Goal: Transaction & Acquisition: Purchase product/service

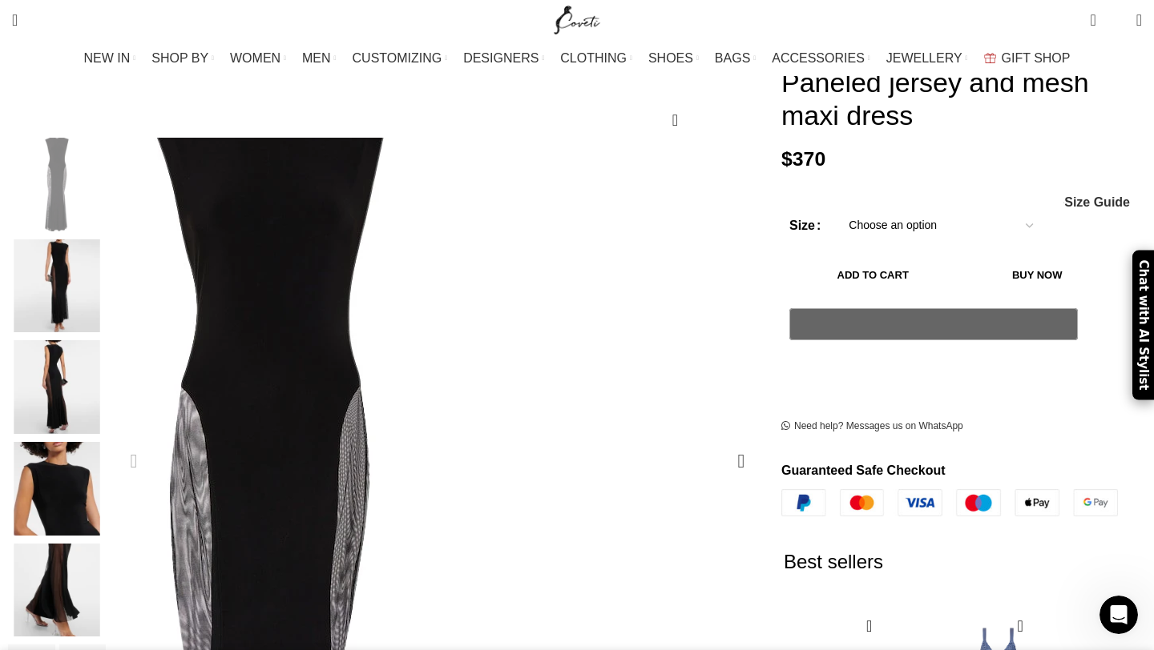
scroll to position [0, 168]
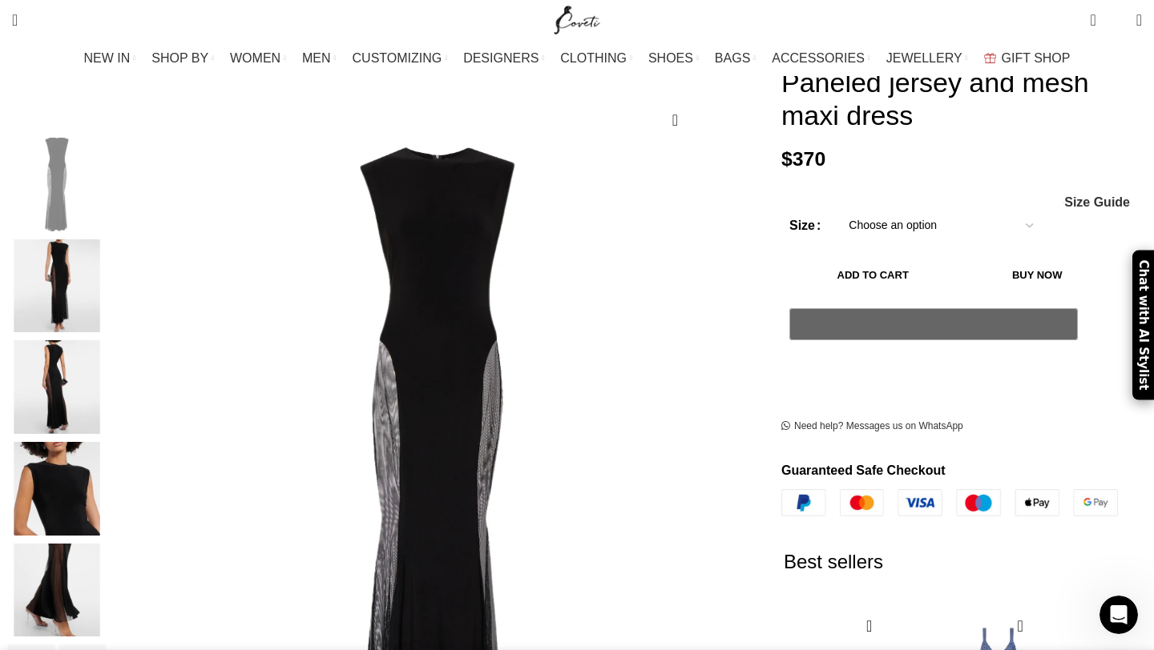
click at [886, 209] on select "Choose an option 4 UK 6 UK 8 [GEOGRAPHIC_DATA] 10 [GEOGRAPHIC_DATA] 12 [GEOGRAP…" at bounding box center [940, 226] width 208 height 34
click at [836, 209] on select "Choose an option 4 UK 6 UK 8 [GEOGRAPHIC_DATA] 10 [GEOGRAPHIC_DATA] 12 [GEOGRAP…" at bounding box center [940, 226] width 208 height 34
select select "10-[GEOGRAPHIC_DATA]"
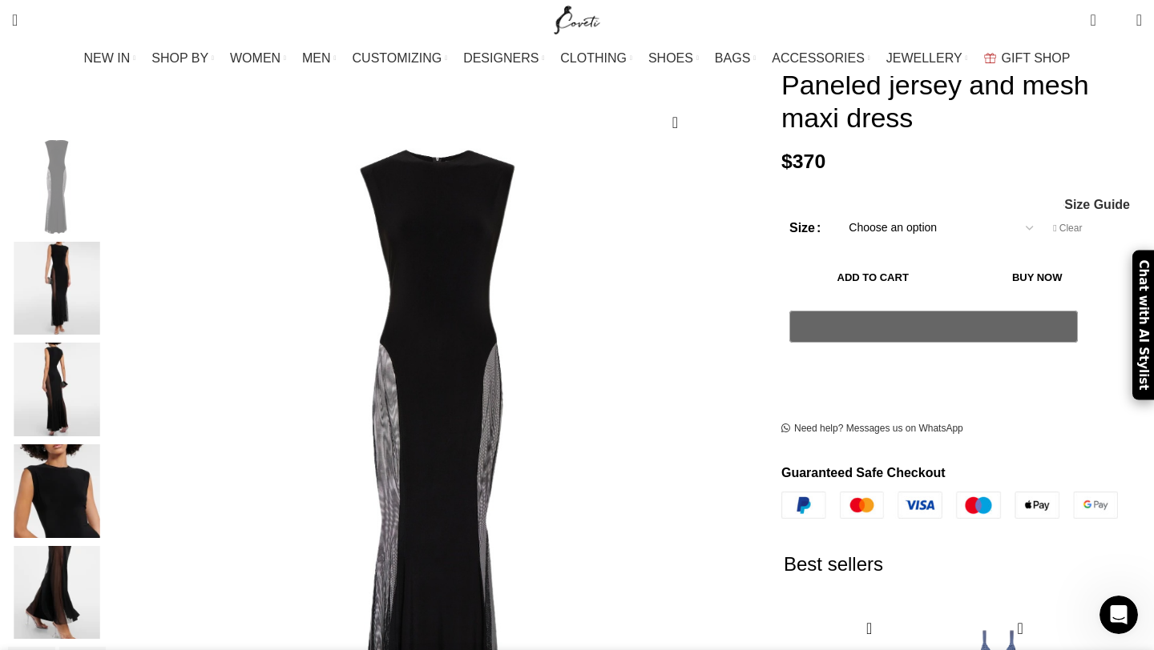
scroll to position [187, 0]
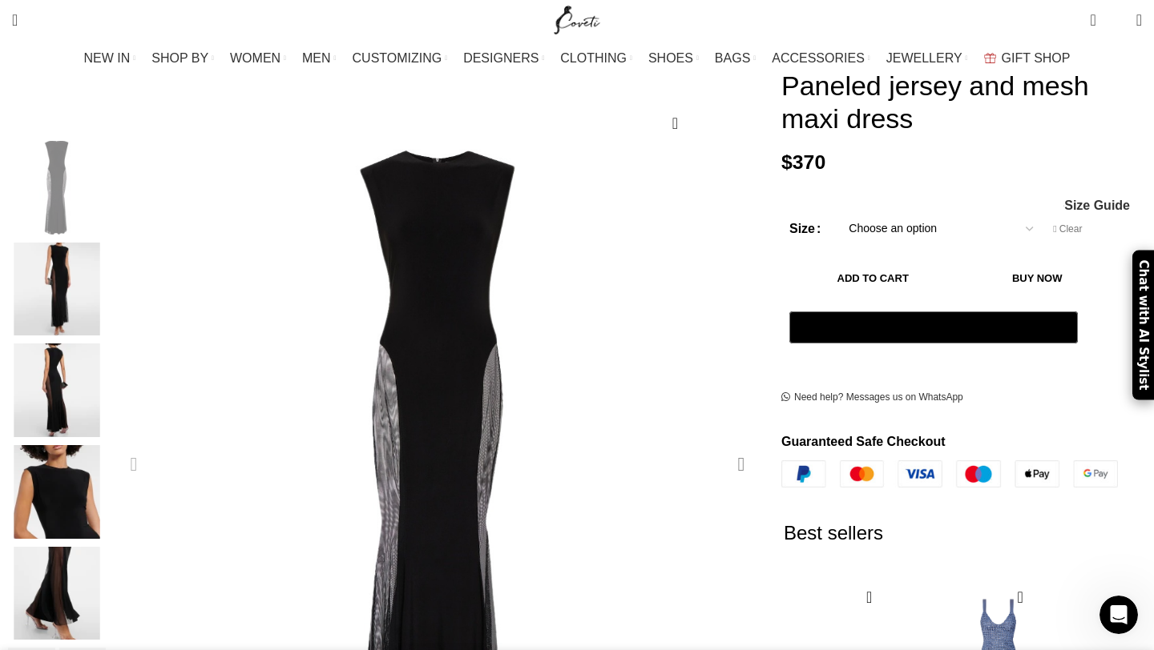
click at [721, 445] on div "Next slide" at bounding box center [741, 465] width 40 height 40
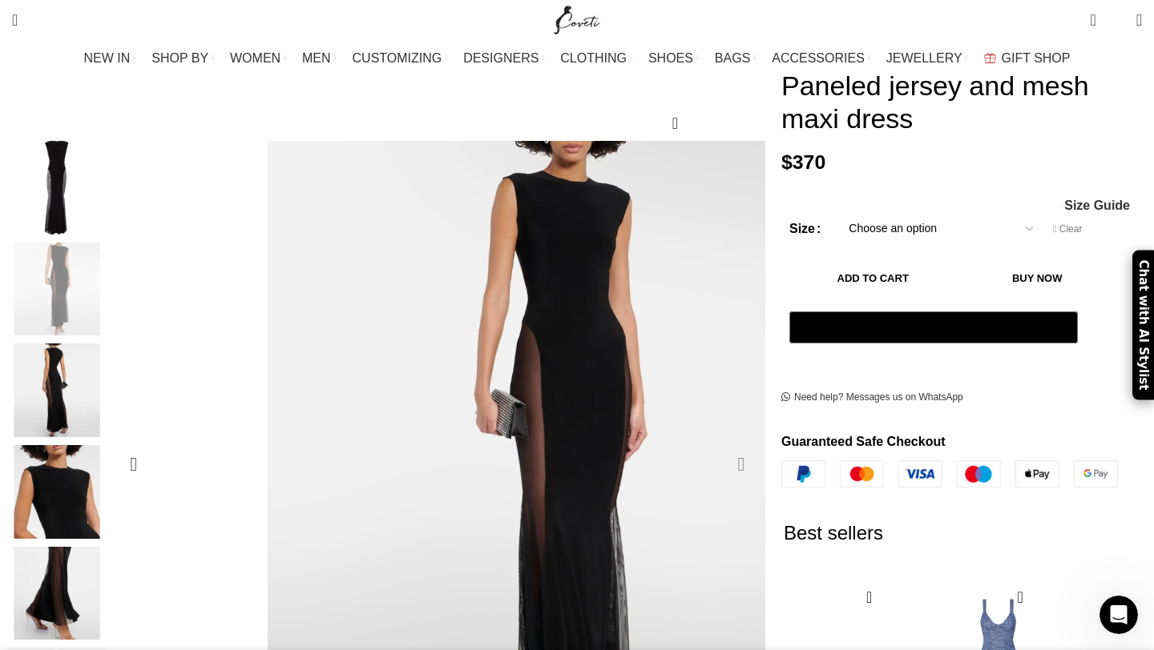
scroll to position [0, 337]
click at [721, 445] on div "Next slide" at bounding box center [741, 465] width 40 height 40
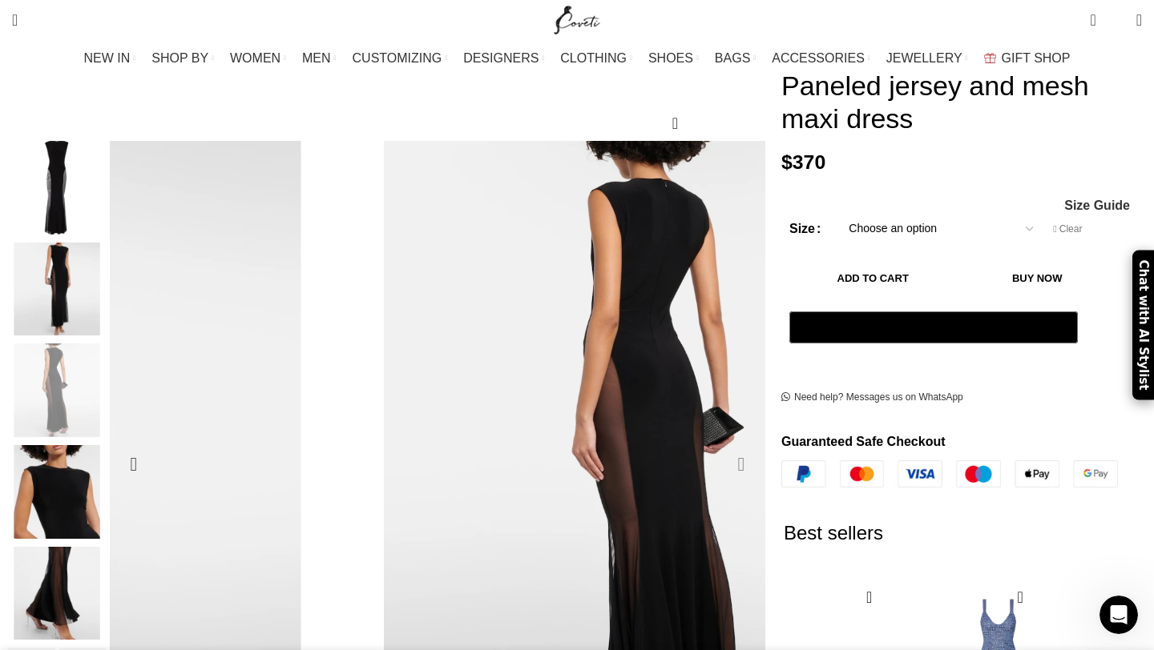
click at [721, 445] on div "Next slide" at bounding box center [741, 465] width 40 height 40
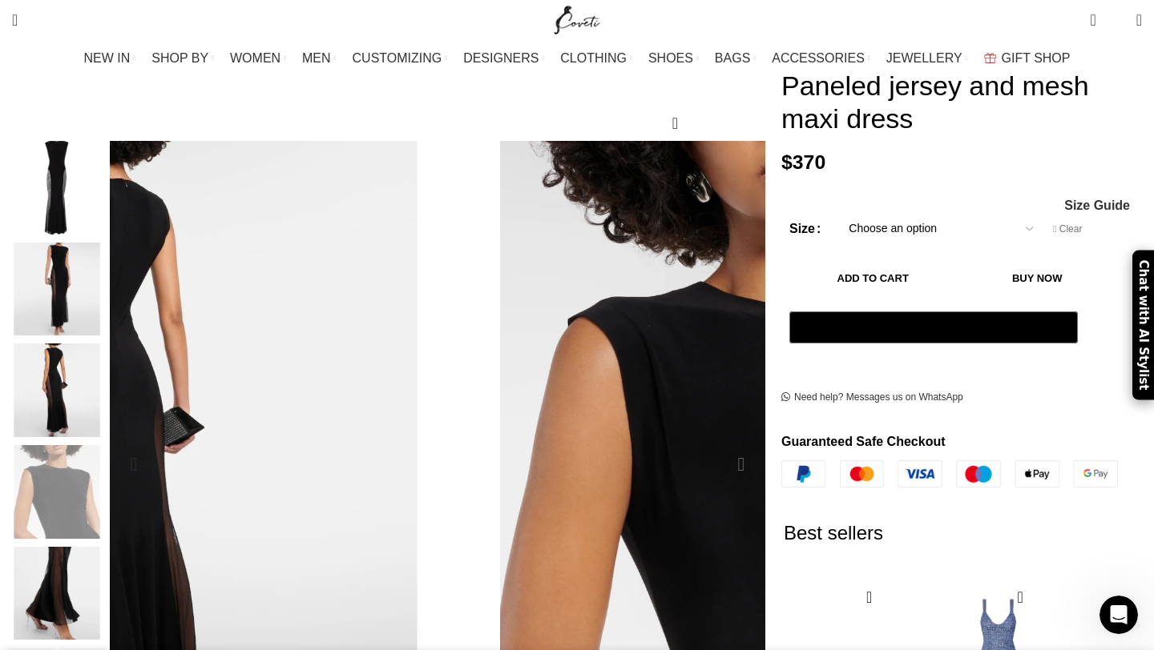
click at [721, 445] on div "Next slide" at bounding box center [741, 465] width 40 height 40
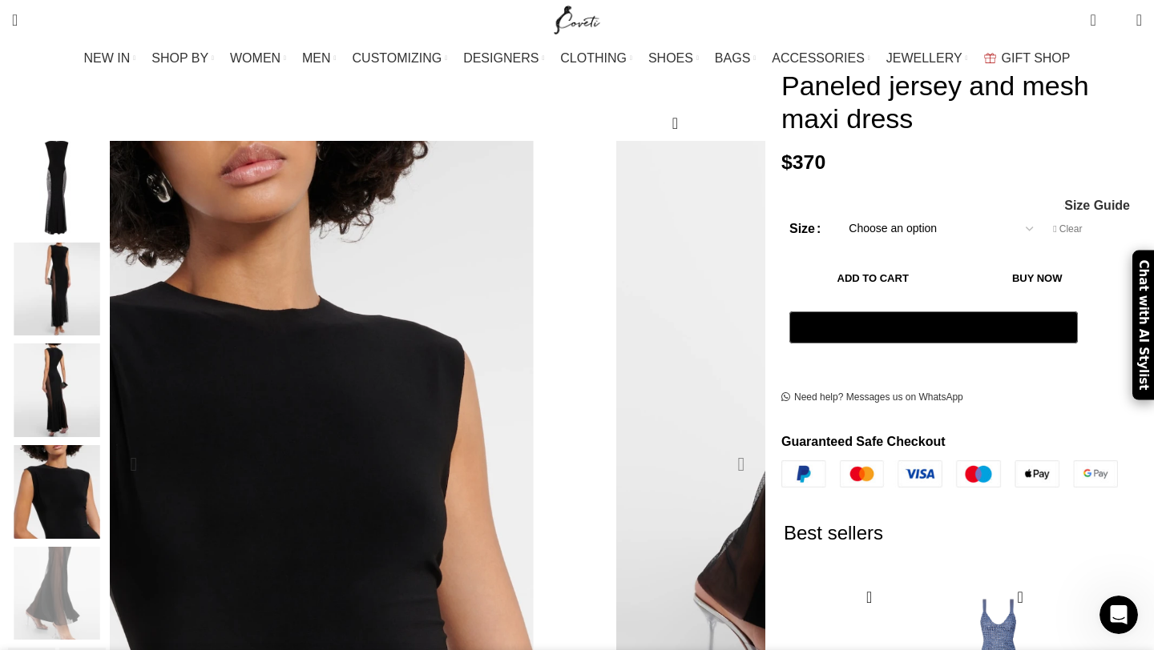
click at [721, 445] on div "Next slide" at bounding box center [741, 465] width 40 height 40
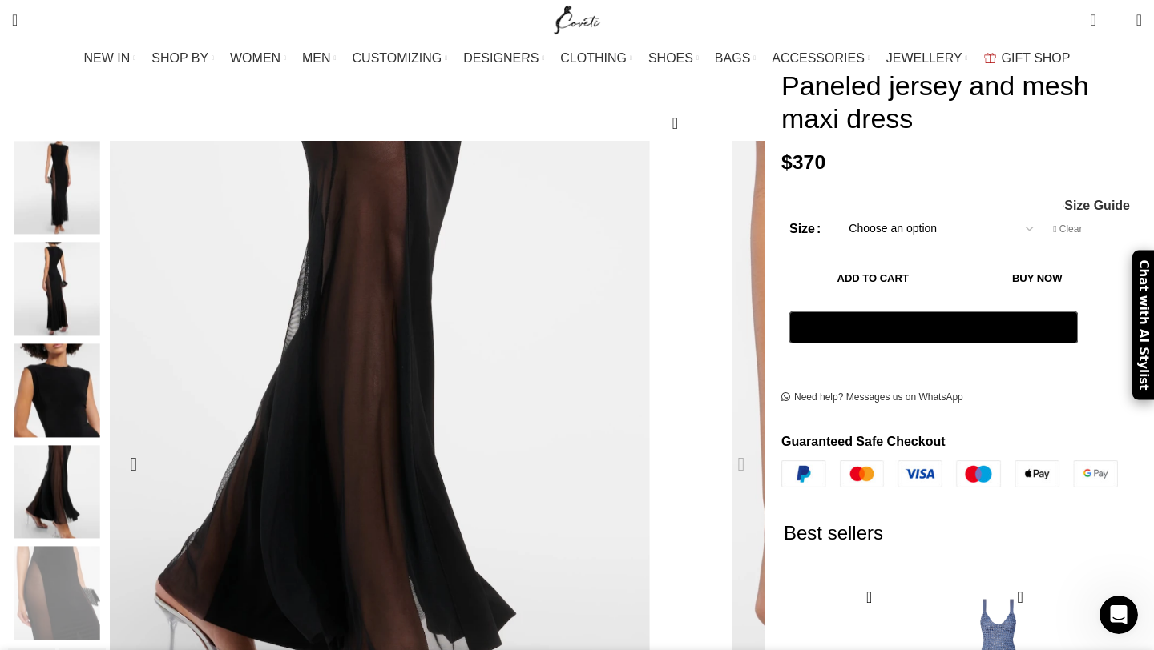
click at [721, 445] on div "Next slide" at bounding box center [741, 465] width 40 height 40
